Goal: Information Seeking & Learning: Learn about a topic

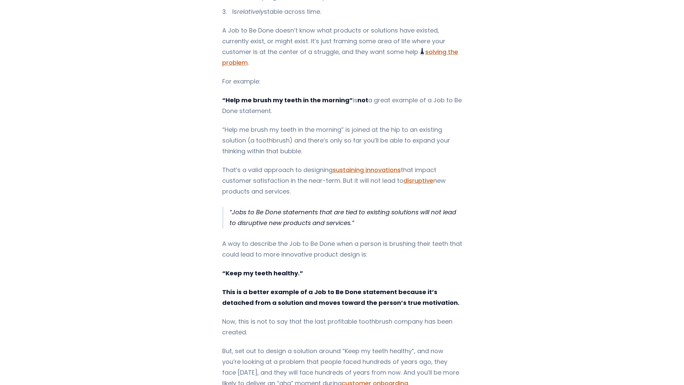
scroll to position [328, 0]
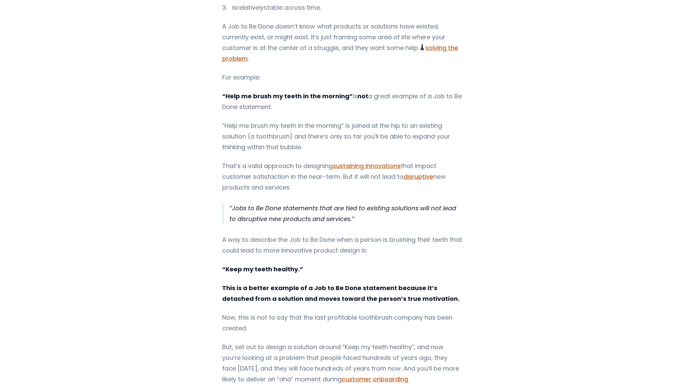
click at [297, 203] on p "Jobs to Be Done statements that are tied to existing solutions will not lead to…" at bounding box center [345, 213] width 232 height 21
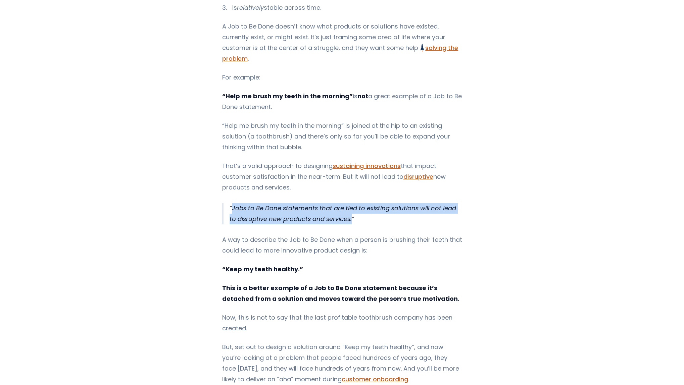
click at [297, 203] on p "Jobs to Be Done statements that are tied to existing solutions will not lead to…" at bounding box center [345, 213] width 232 height 21
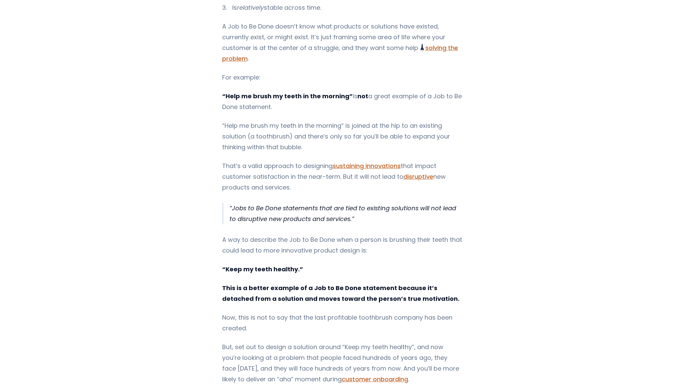
click at [286, 171] on p "That’s a valid approach to designing sustaining innovations that impact custome…" at bounding box center [342, 177] width 240 height 32
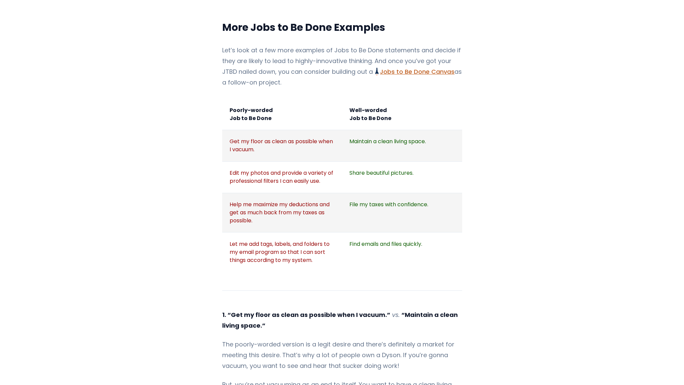
scroll to position [767, 0]
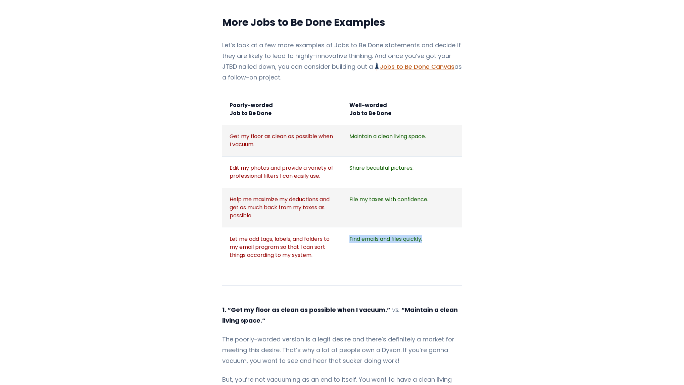
drag, startPoint x: 428, startPoint y: 217, endPoint x: 350, endPoint y: 216, distance: 78.2
click at [350, 227] on td "Find emails and files quickly." at bounding box center [402, 246] width 120 height 39
click at [466, 134] on div "If you're trying to integrate Jobs to Be Done Jobs to Be Done Framework and Its…" at bounding box center [342, 96] width 456 height 1490
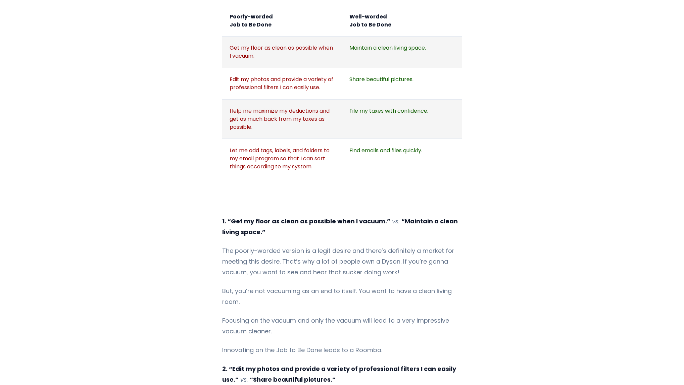
scroll to position [857, 0]
